Goal: Task Accomplishment & Management: Complete application form

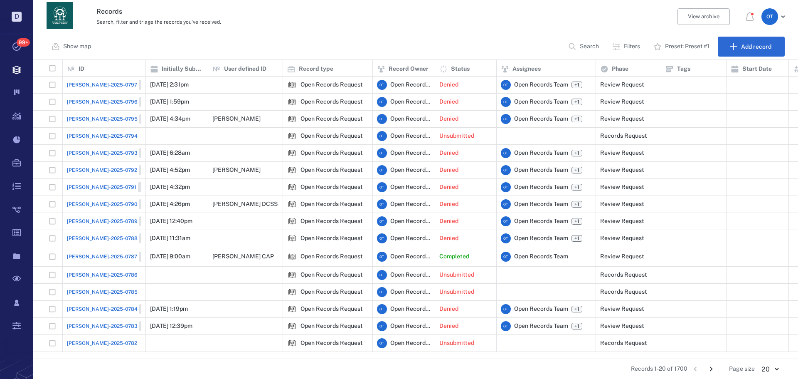
scroll to position [292, 759]
click at [585, 46] on p "Search" at bounding box center [589, 46] width 19 height 8
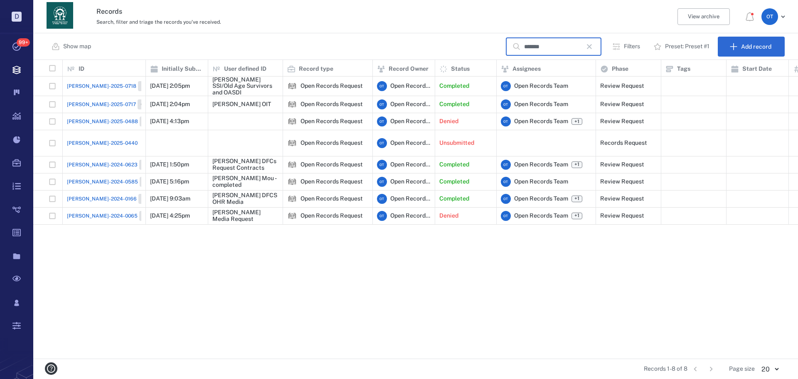
type input "*******"
click at [88, 89] on span "[PERSON_NAME]-2025-0718" at bounding box center [101, 85] width 69 height 7
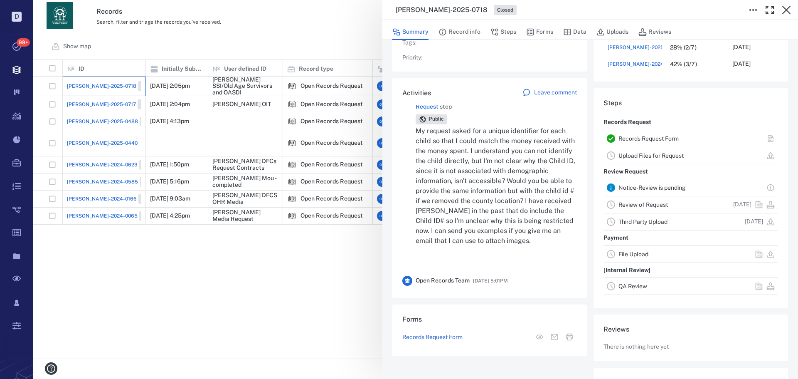
scroll to position [42, 0]
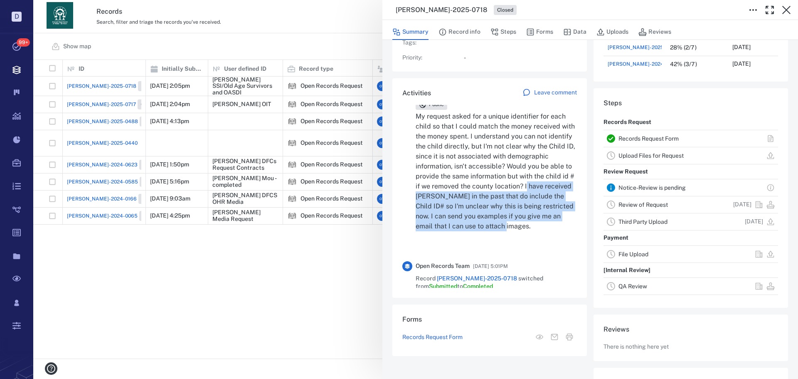
drag, startPoint x: 497, startPoint y: 226, endPoint x: 481, endPoint y: 190, distance: 39.8
click at [481, 190] on p "My request asked for a unique identifier for each child so that I could match t…" at bounding box center [496, 171] width 161 height 120
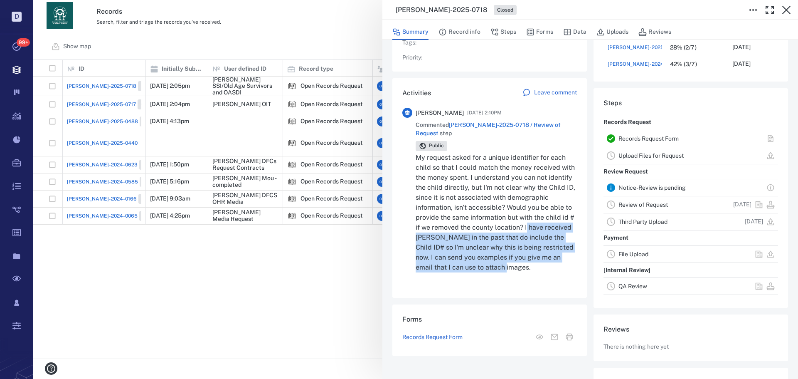
scroll to position [0, 0]
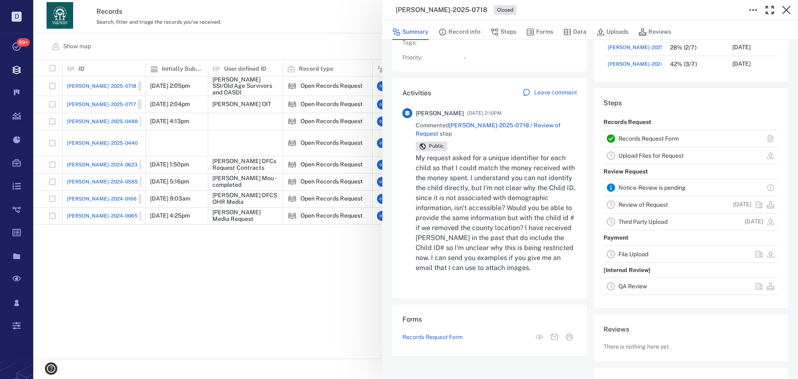
click at [490, 213] on p "My request asked for a unique identifier for each child so that I could match t…" at bounding box center [496, 213] width 161 height 120
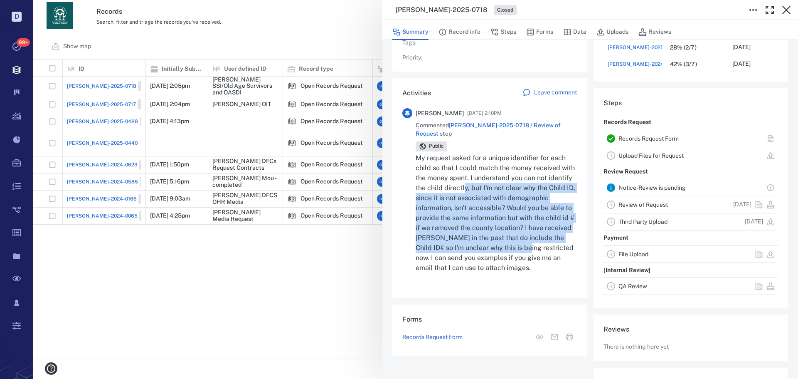
drag, startPoint x: 480, startPoint y: 254, endPoint x: 490, endPoint y: 181, distance: 73.7
click at [490, 181] on p "My request asked for a unique identifier for each child so that I could match t…" at bounding box center [496, 213] width 161 height 120
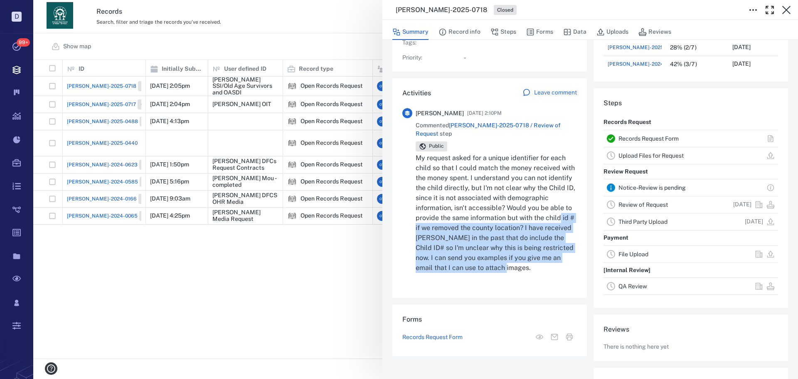
drag, startPoint x: 466, startPoint y: 265, endPoint x: 506, endPoint y: 223, distance: 57.6
click at [506, 223] on p "My request asked for a unique identifier for each child so that I could match t…" at bounding box center [496, 213] width 161 height 120
click at [500, 258] on p "My request asked for a unique identifier for each child so that I could match t…" at bounding box center [496, 213] width 161 height 120
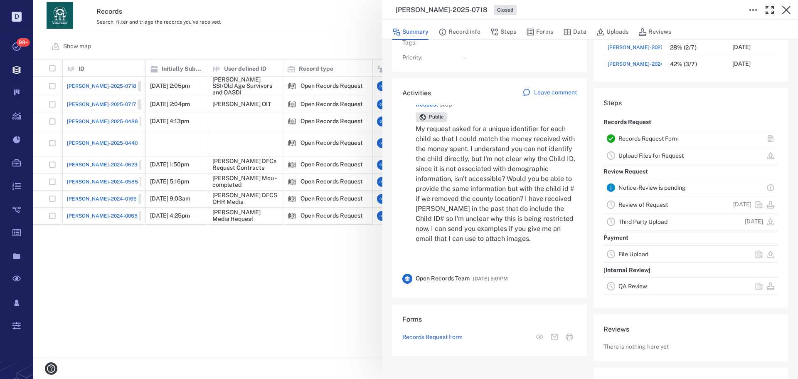
scroll to position [42, 0]
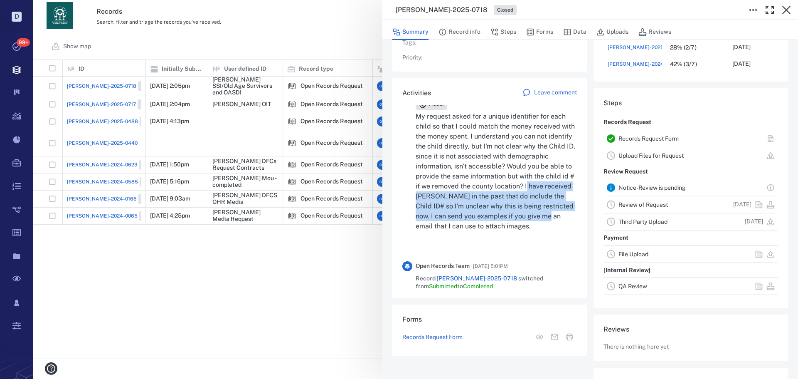
drag, startPoint x: 515, startPoint y: 221, endPoint x: 481, endPoint y: 183, distance: 50.9
click at [481, 183] on p "My request asked for a unique identifier for each child so that I could match t…" at bounding box center [496, 171] width 161 height 120
click at [481, 184] on p "My request asked for a unique identifier for each child so that I could match t…" at bounding box center [496, 171] width 161 height 120
click at [483, 201] on p "My request asked for a unique identifier for each child so that I could match t…" at bounding box center [496, 171] width 161 height 120
click at [480, 221] on p "My request asked for a unique identifier for each child so that I could match t…" at bounding box center [496, 171] width 161 height 120
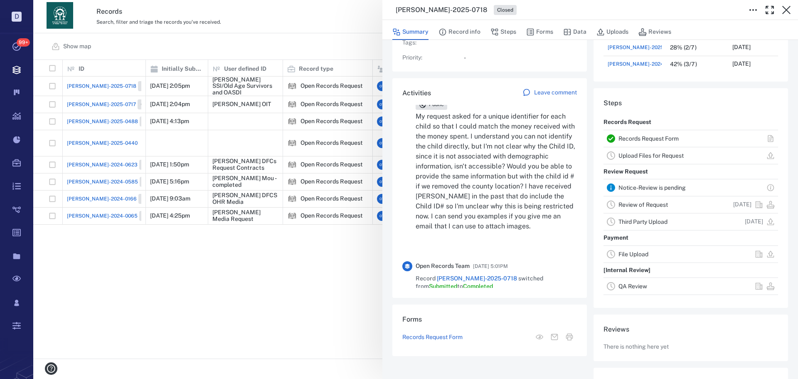
click at [303, 29] on div "[PERSON_NAME]-2025-0718 Closed Summary Record info Steps Forms Data Uploads Rev…" at bounding box center [415, 189] width 765 height 379
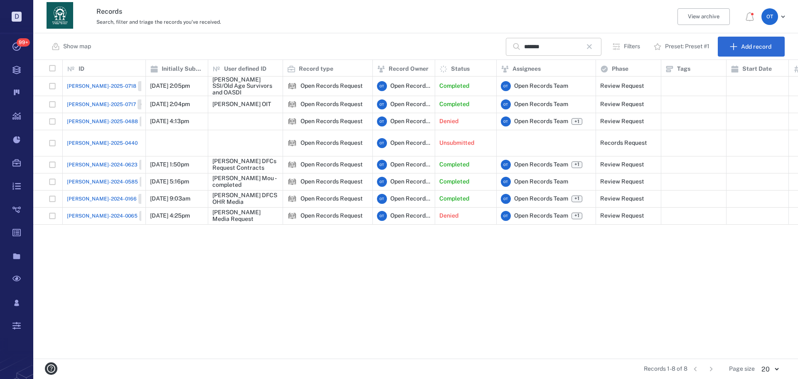
click at [591, 44] on icon "button" at bounding box center [589, 47] width 10 height 10
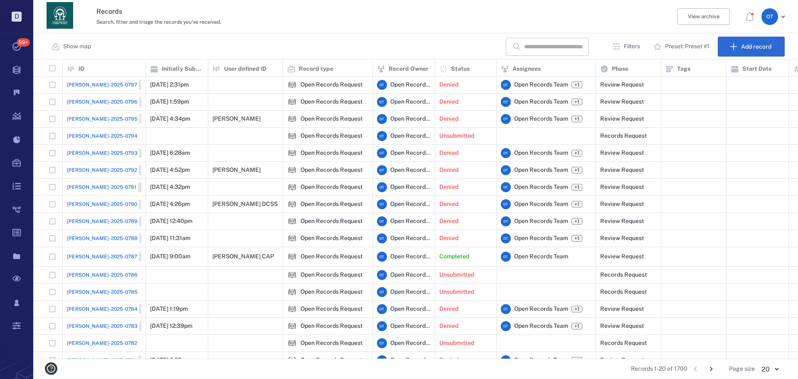
click at [571, 47] on input "text" at bounding box center [553, 47] width 58 height 18
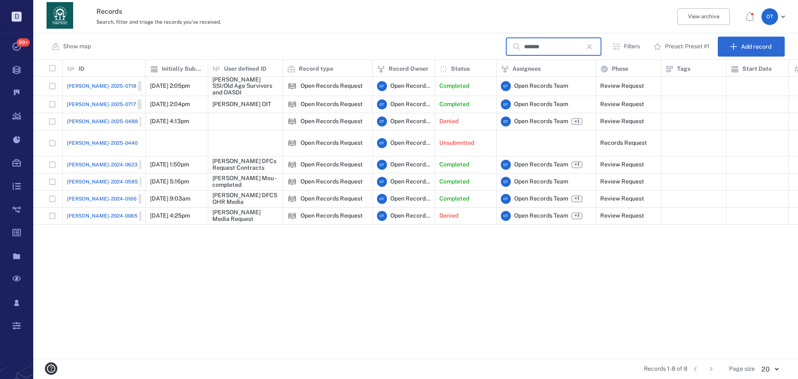
type input "*******"
click at [97, 87] on span "[PERSON_NAME]-2025-0718" at bounding box center [101, 85] width 69 height 7
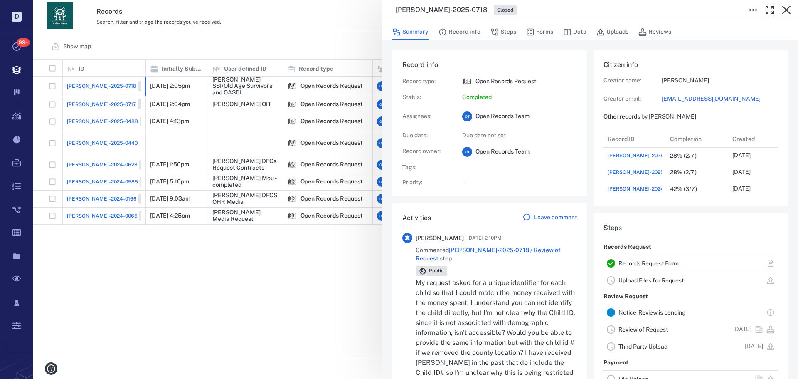
scroll to position [116, 159]
click at [436, 12] on h3 "[PERSON_NAME]-2025-0718" at bounding box center [441, 10] width 91 height 10
copy h3 "[PERSON_NAME]-2025-0718"
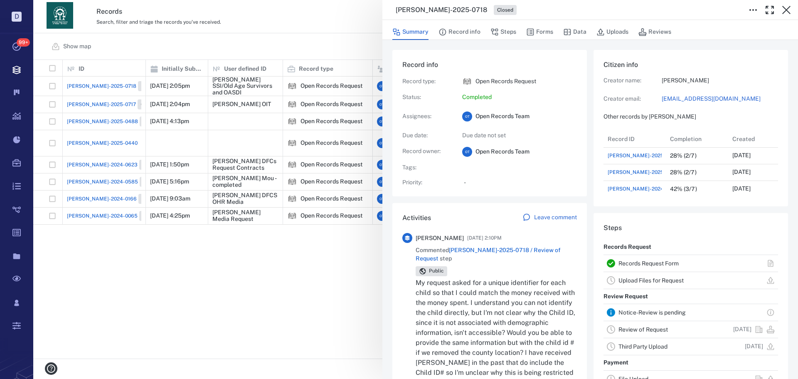
click at [311, 44] on div "[PERSON_NAME]-2025-0718 Closed Summary Record info Steps Forms Data Uploads Rev…" at bounding box center [415, 189] width 765 height 379
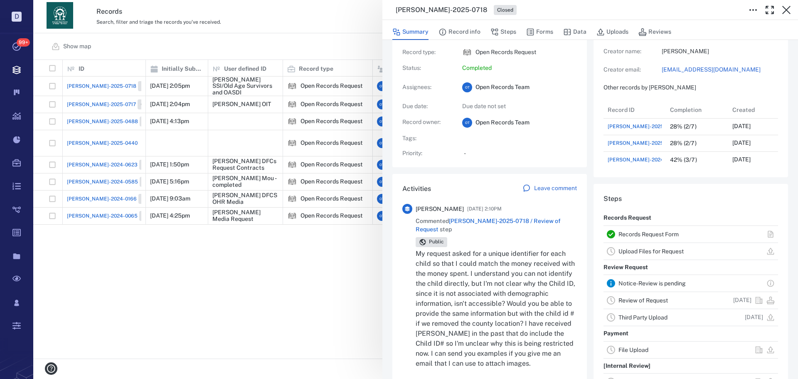
scroll to position [42, 0]
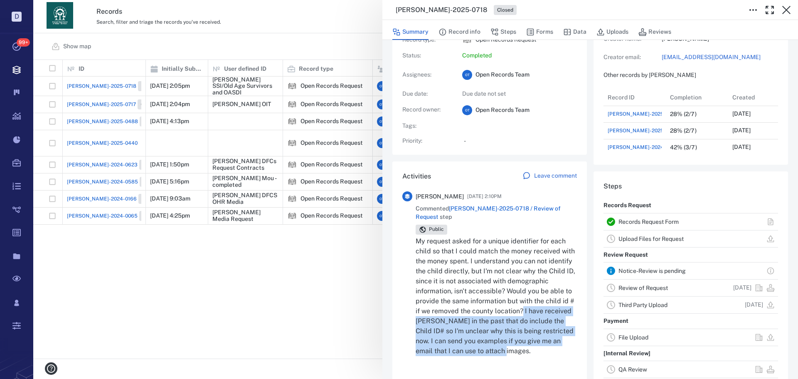
drag, startPoint x: 465, startPoint y: 351, endPoint x: 489, endPoint y: 313, distance: 44.8
click at [476, 314] on p "My request asked for a unique identifier for each child so that I could match t…" at bounding box center [496, 296] width 161 height 120
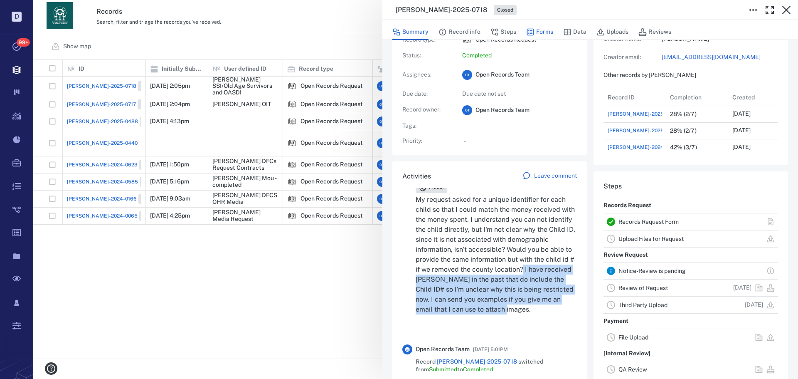
click at [532, 33] on icon "button" at bounding box center [530, 32] width 7 height 7
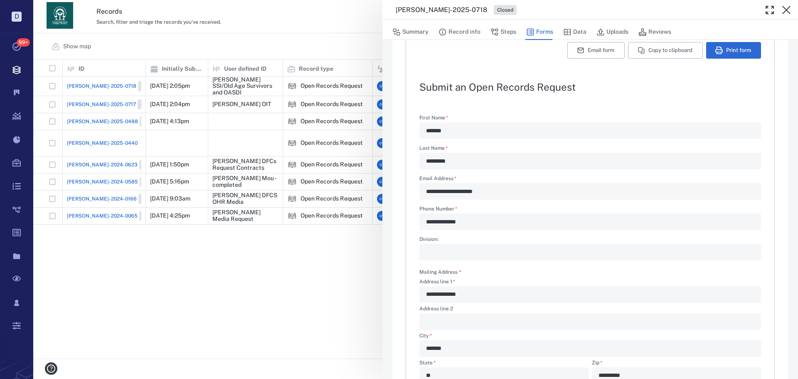
type textarea "*"
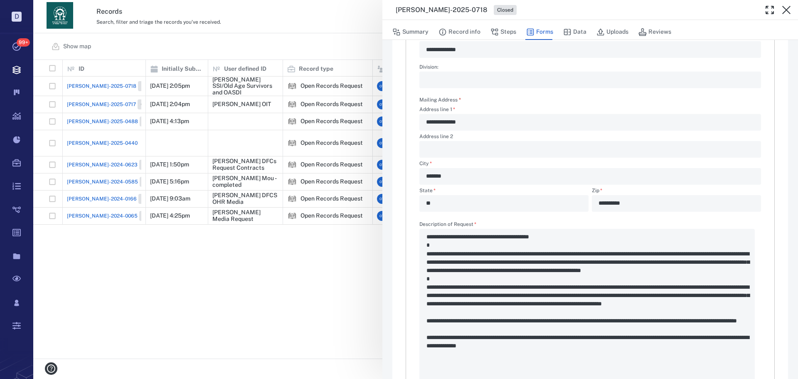
scroll to position [315, 0]
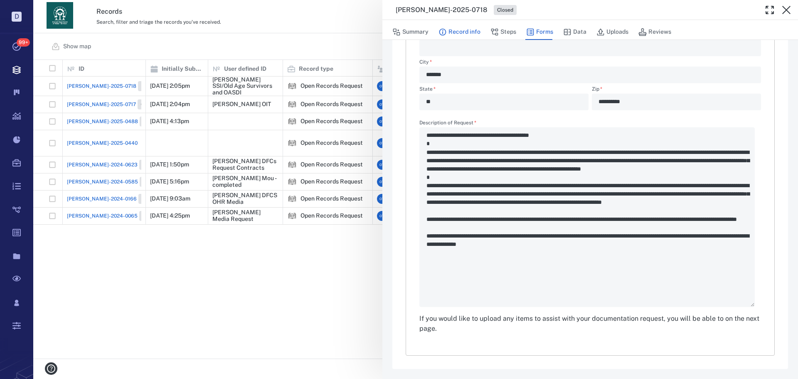
click at [478, 32] on button "Record info" at bounding box center [459, 32] width 42 height 16
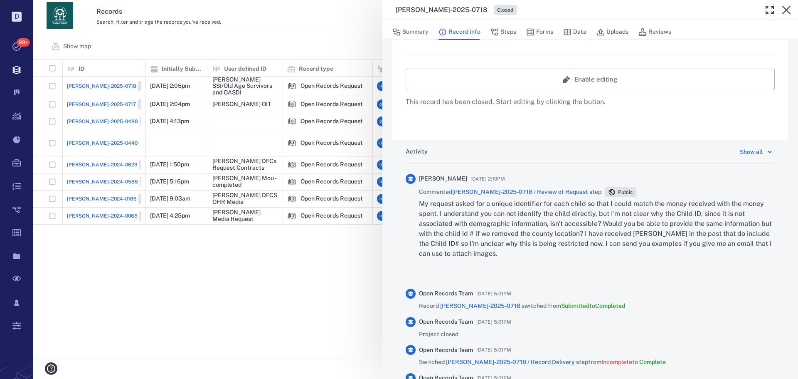
scroll to position [357, 0]
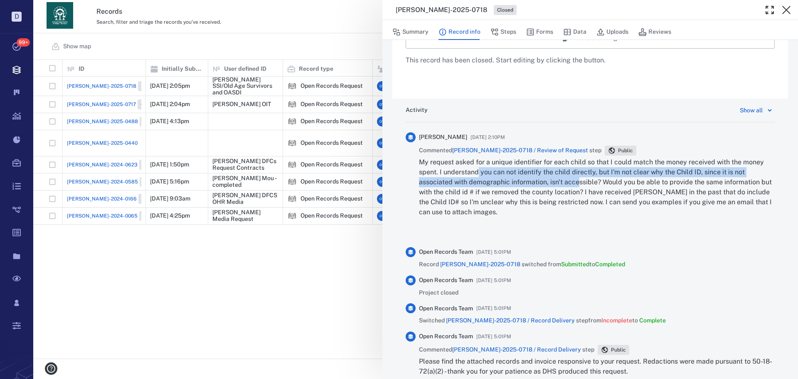
drag, startPoint x: 478, startPoint y: 173, endPoint x: 578, endPoint y: 184, distance: 99.9
click at [578, 184] on p "My request asked for a unique identifier for each child so that I could match t…" at bounding box center [597, 187] width 356 height 60
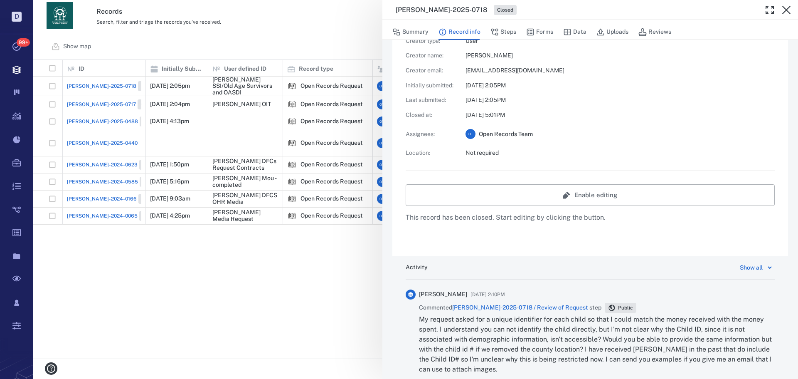
scroll to position [149, 0]
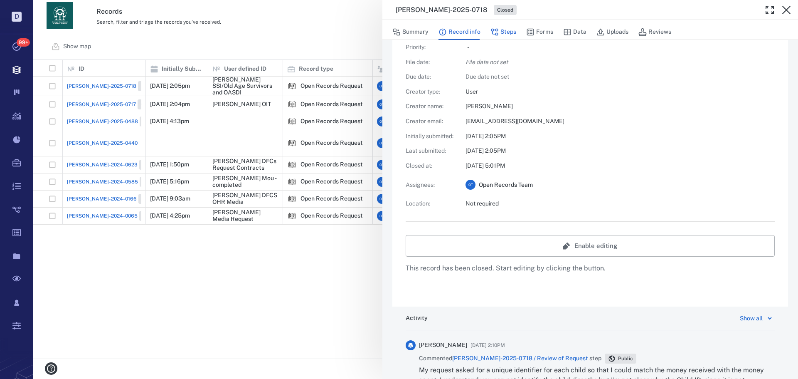
click at [514, 31] on button "Steps" at bounding box center [503, 32] width 26 height 16
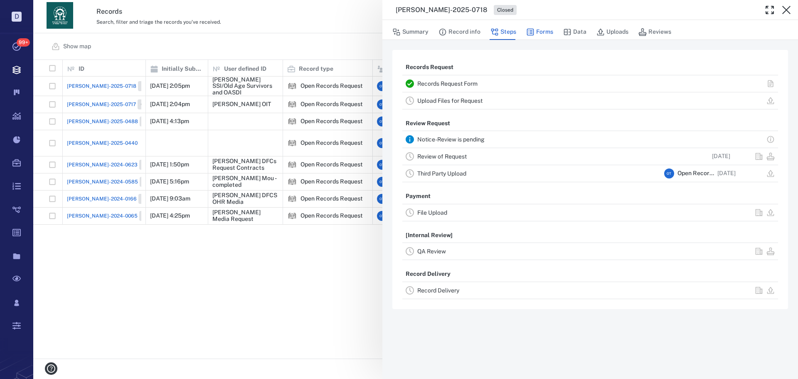
click at [541, 32] on button "Forms" at bounding box center [539, 32] width 27 height 16
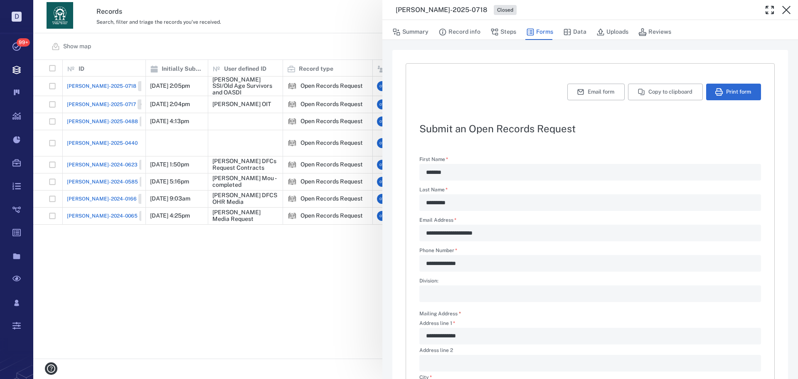
type textarea "*"
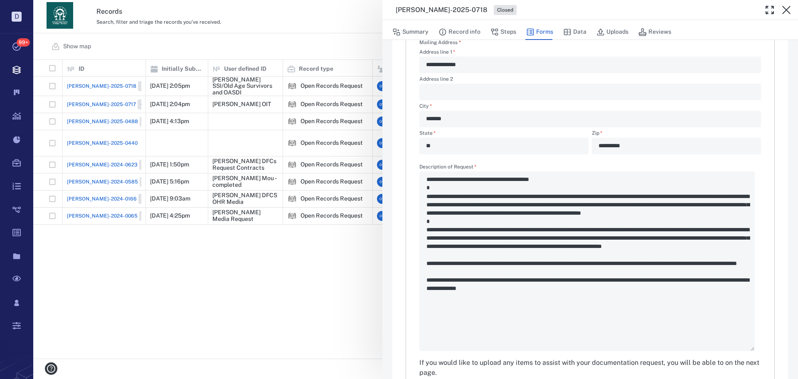
scroll to position [291, 0]
